Goal: Obtain resource: Obtain resource

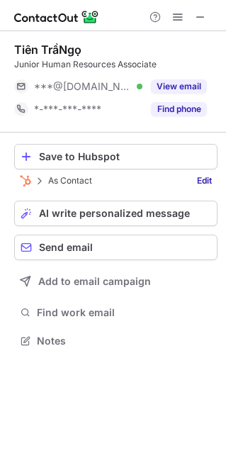
scroll to position [7, 7]
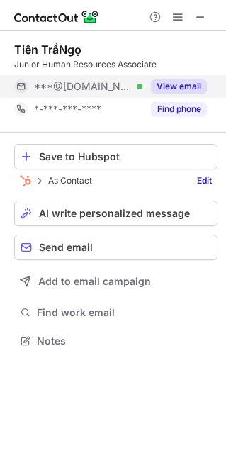
click at [173, 93] on button "View email" at bounding box center [179, 86] width 56 height 14
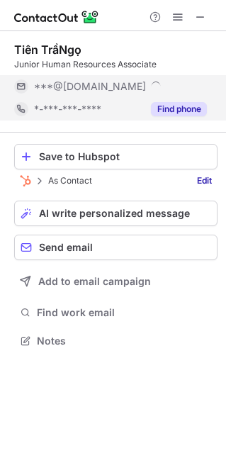
click at [179, 106] on button "Find phone" at bounding box center [179, 109] width 56 height 14
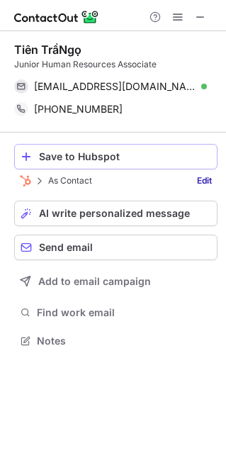
click at [122, 155] on div "Save to Hubspot" at bounding box center [125, 156] width 172 height 11
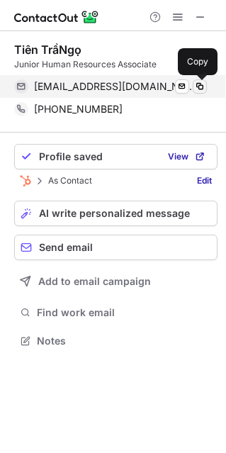
click at [205, 90] on span at bounding box center [199, 86] width 11 height 11
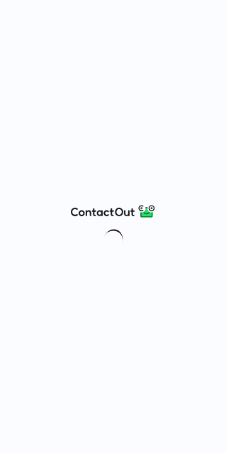
click at [111, 198] on div at bounding box center [113, 226] width 226 height 453
click at [109, 199] on div at bounding box center [113, 226] width 226 height 453
click at [108, 201] on div at bounding box center [113, 226] width 226 height 453
drag, startPoint x: 94, startPoint y: 94, endPoint x: 250, endPoint y: 124, distance: 158.8
click at [226, 124] on html at bounding box center [113, 226] width 226 height 453
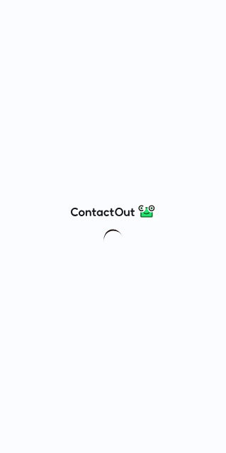
drag, startPoint x: 18, startPoint y: 13, endPoint x: 113, endPoint y: 35, distance: 97.5
click at [113, 35] on div at bounding box center [113, 226] width 226 height 453
